Goal: Task Accomplishment & Management: Manage account settings

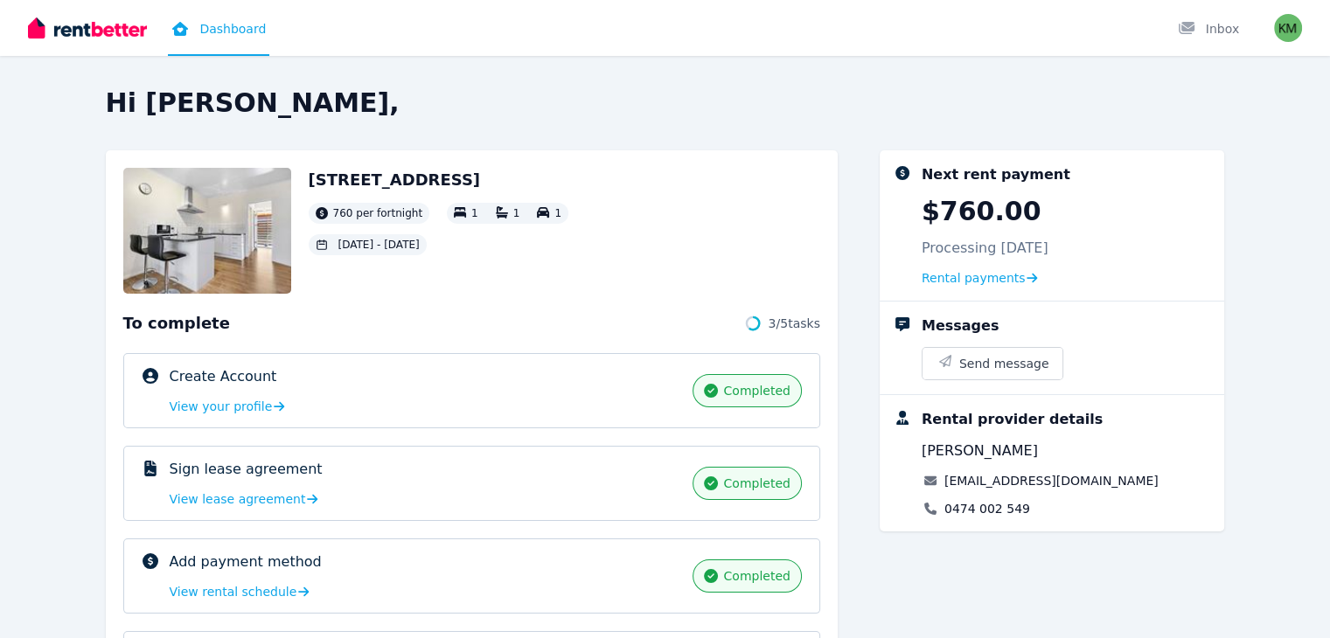
click at [107, 32] on img at bounding box center [87, 28] width 119 height 26
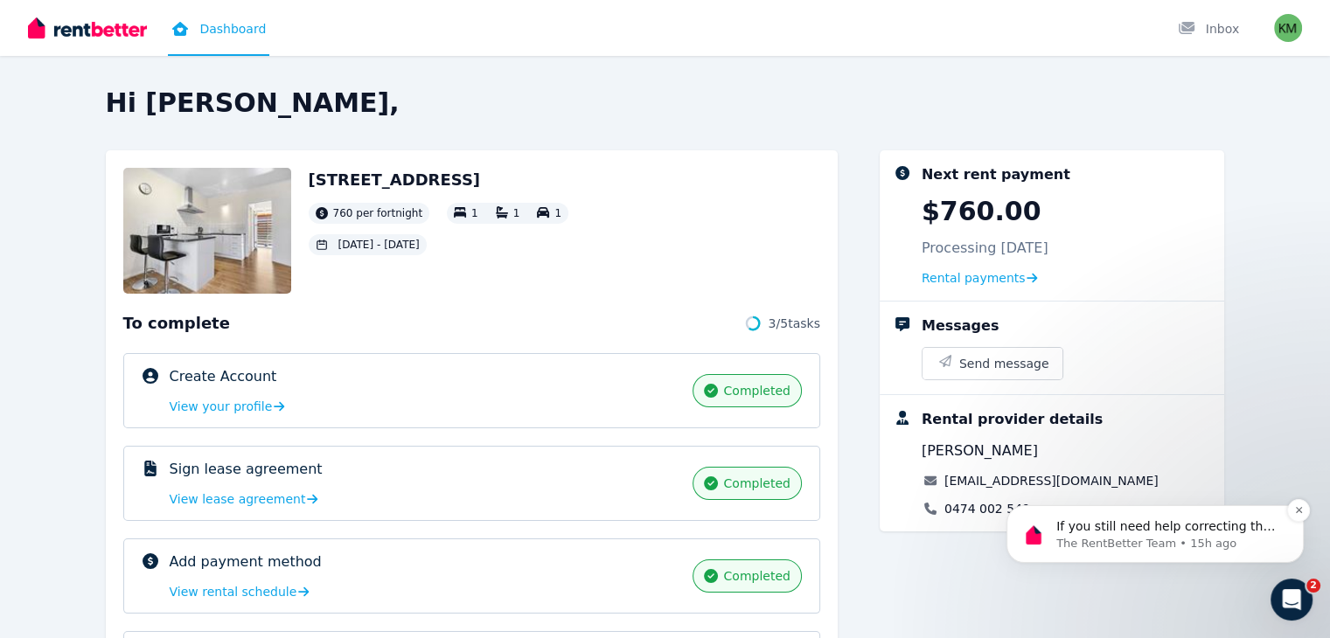
click at [1113, 557] on div "If you still need help correcting the bank details or anything else, I'm here t…" at bounding box center [1155, 534] width 297 height 58
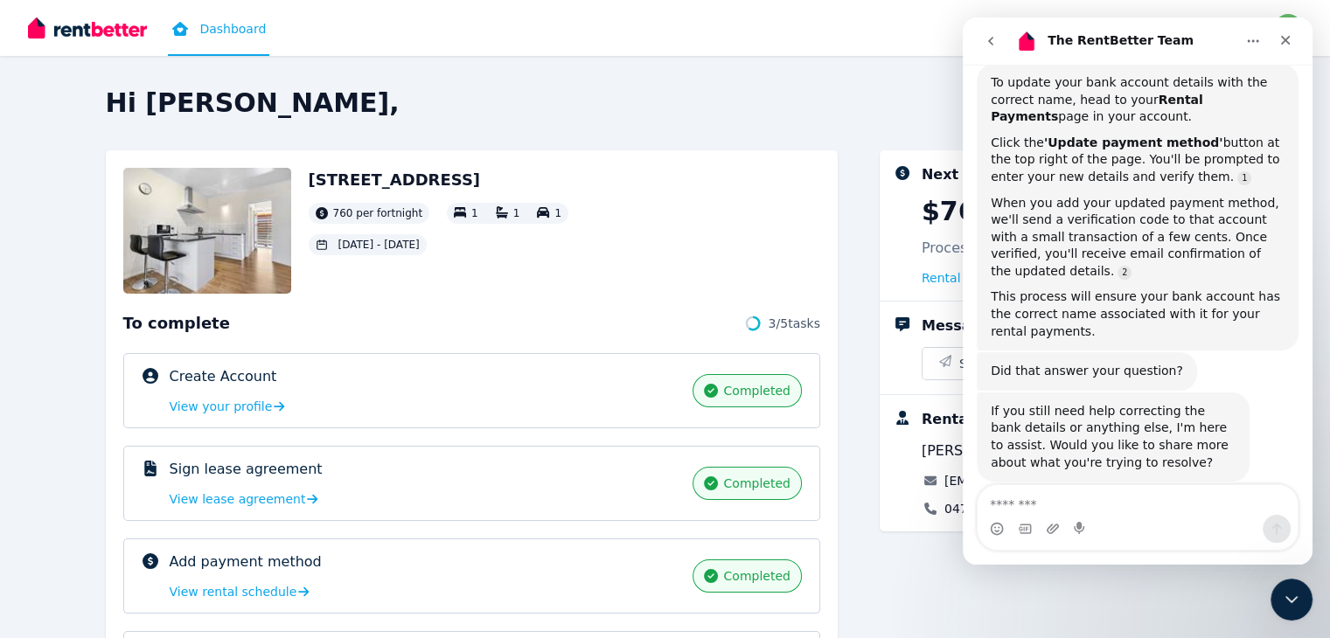
scroll to position [444, 0]
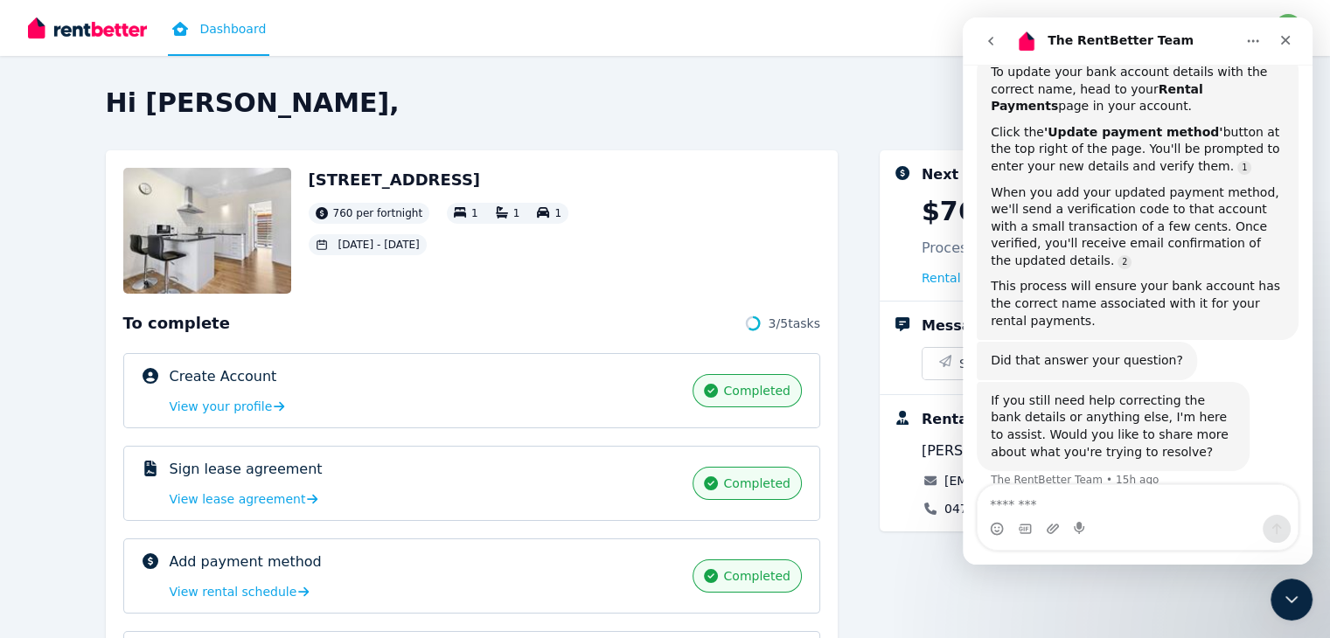
click at [1160, 596] on div "Next rent payment $760.00 Processing 10 Sept 2025 Rental payments Messages Send…" at bounding box center [1052, 514] width 345 height 729
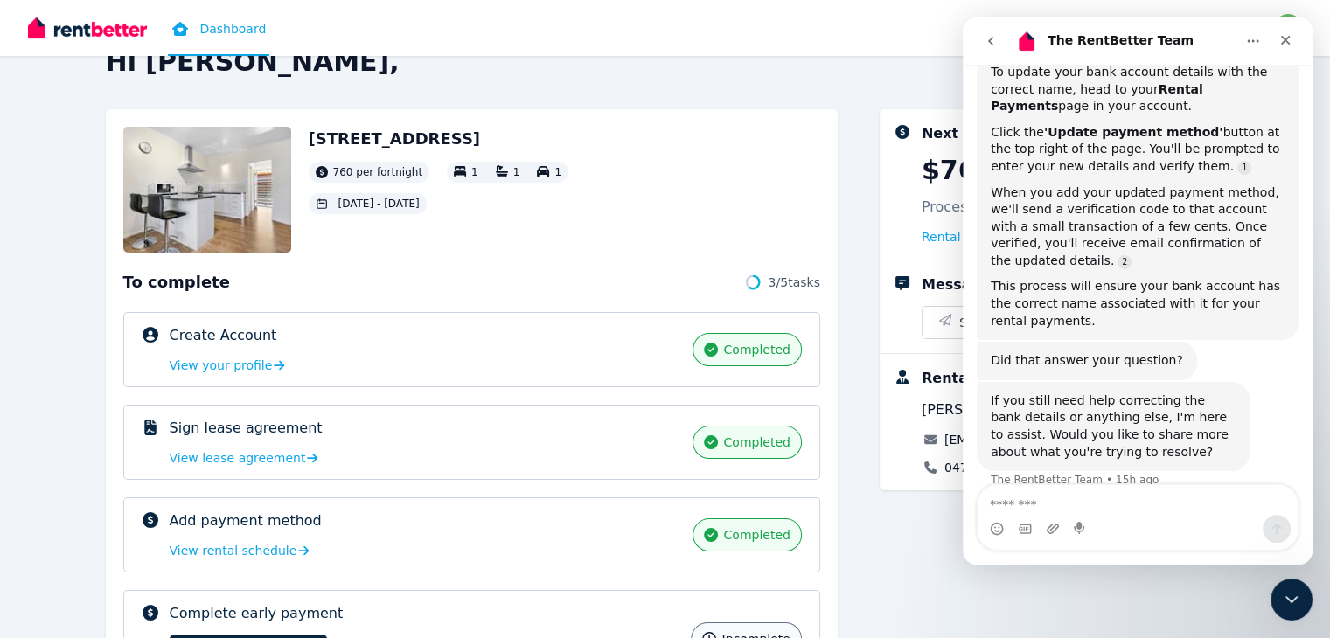
scroll to position [42, 0]
click at [413, 290] on div "To complete 3 / 5 tasks" at bounding box center [471, 281] width 697 height 24
click at [115, 31] on img at bounding box center [87, 28] width 119 height 26
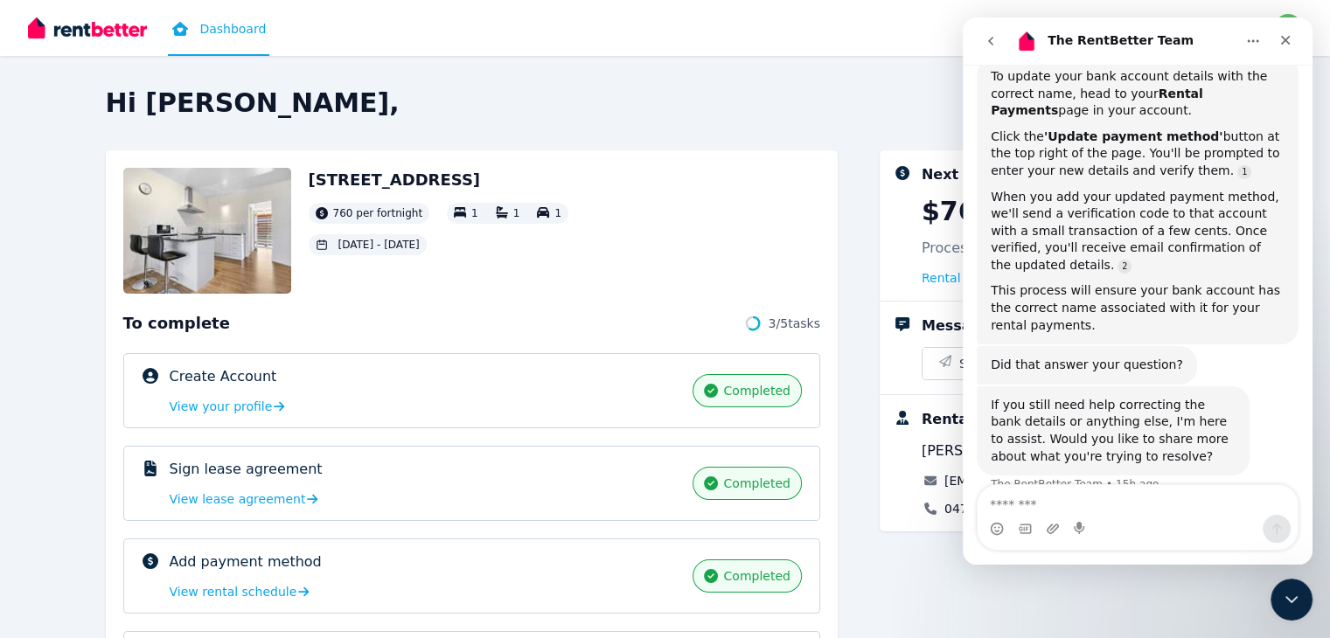
scroll to position [445, 0]
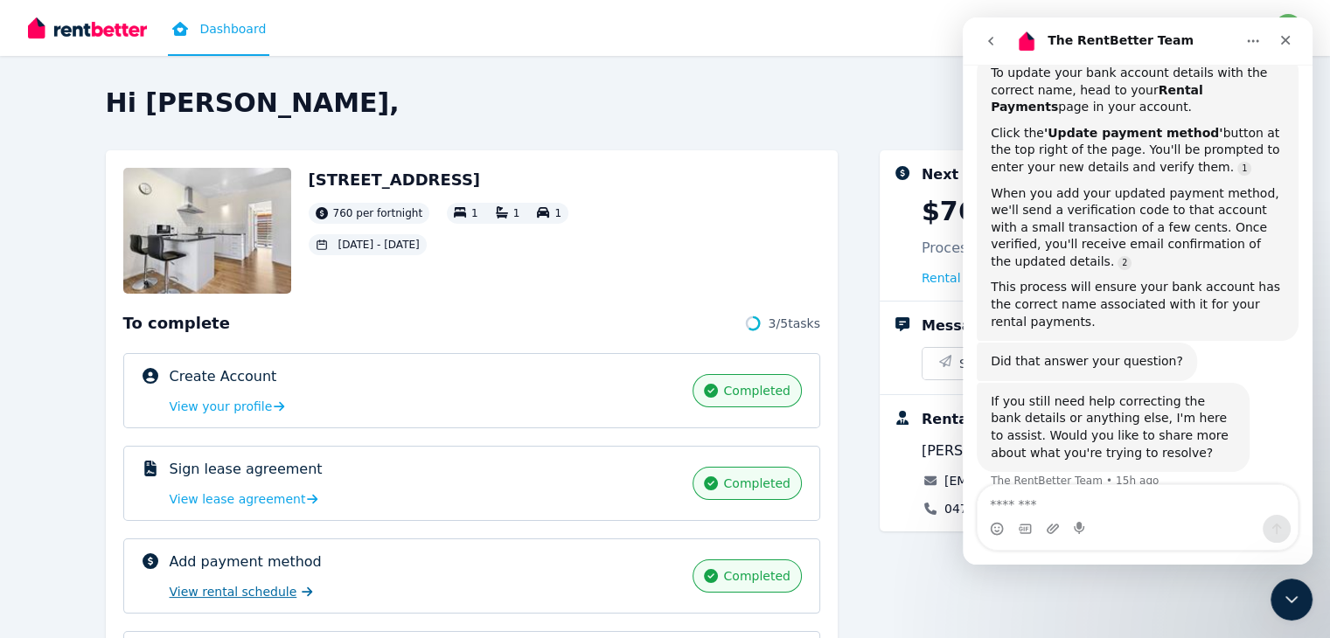
click at [171, 583] on span "View rental schedule" at bounding box center [234, 591] width 128 height 17
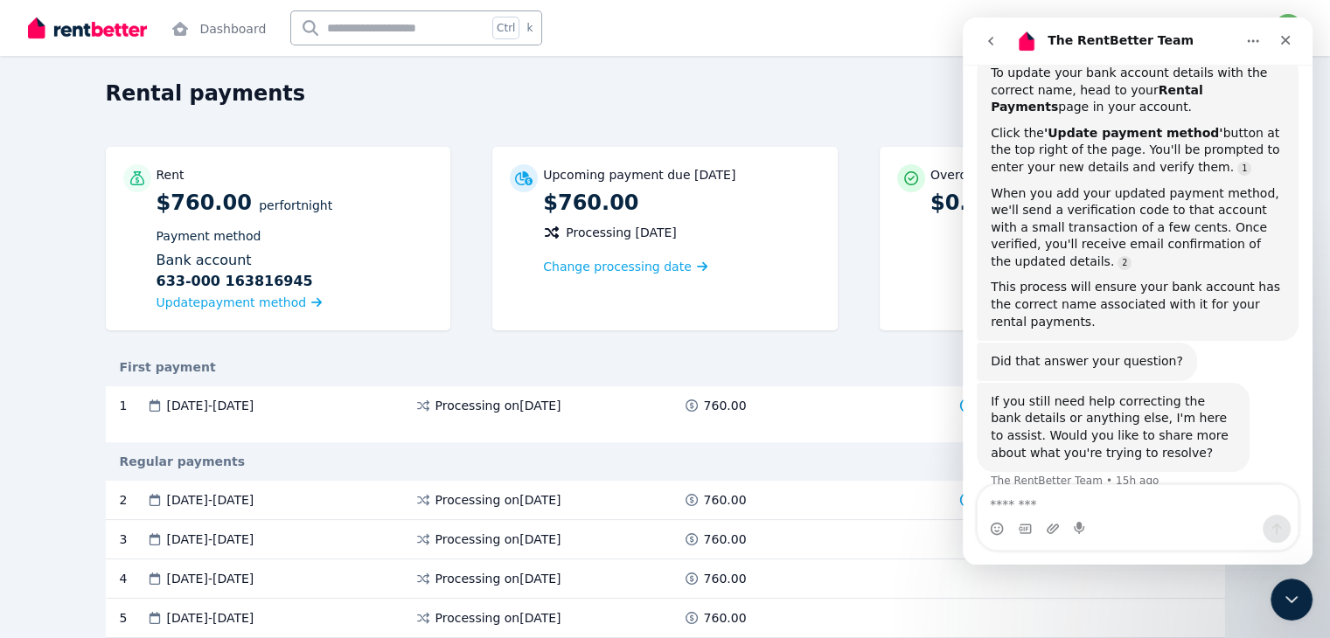
scroll to position [66, 0]
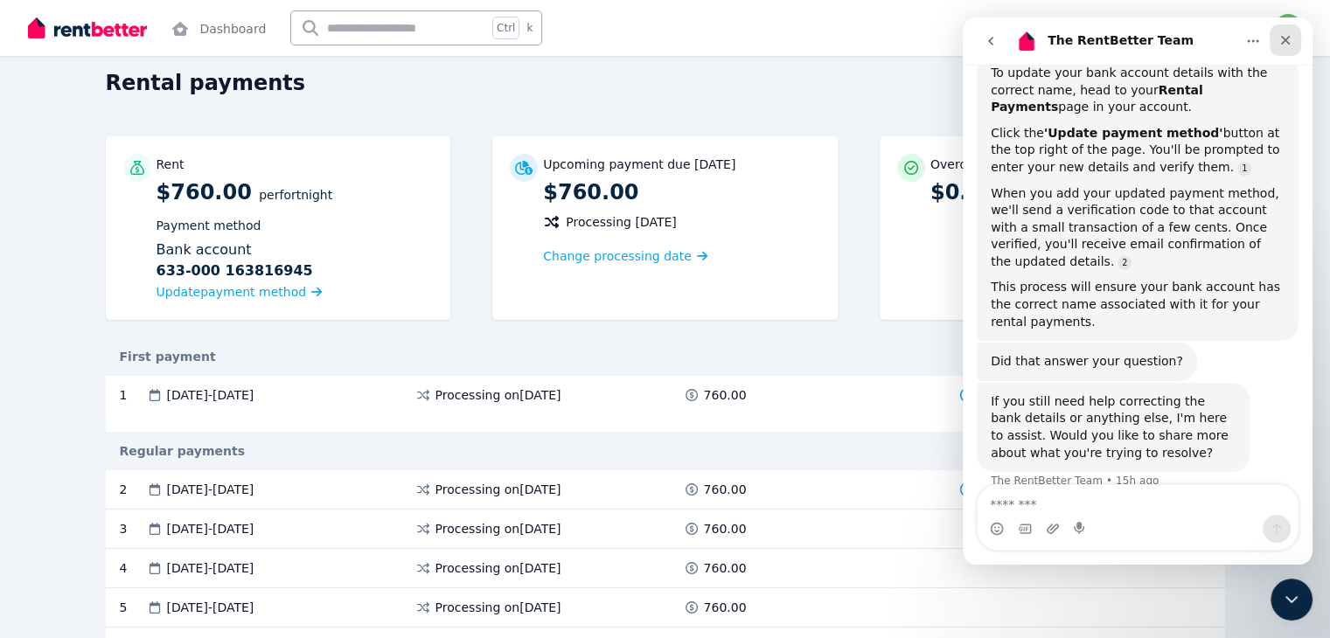
click at [1278, 53] on div "Close" at bounding box center [1285, 39] width 31 height 31
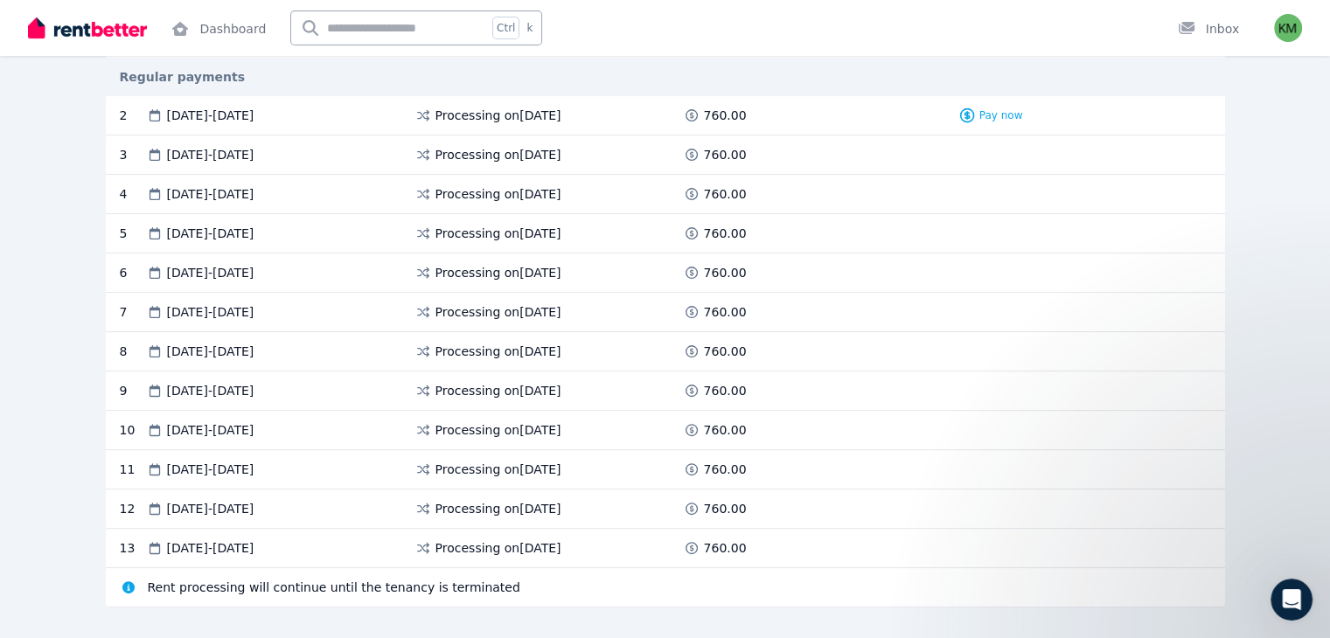
scroll to position [471, 0]
